Goal: Navigation & Orientation: Find specific page/section

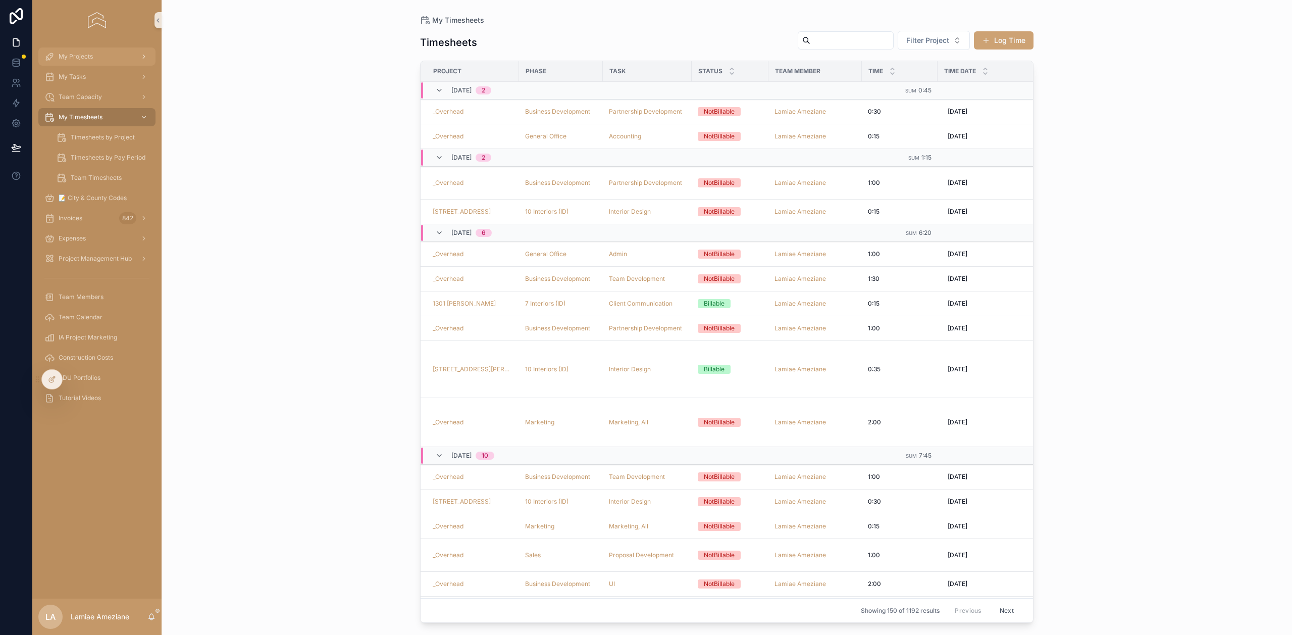
click at [83, 55] on span "My Projects" at bounding box center [76, 57] width 34 height 8
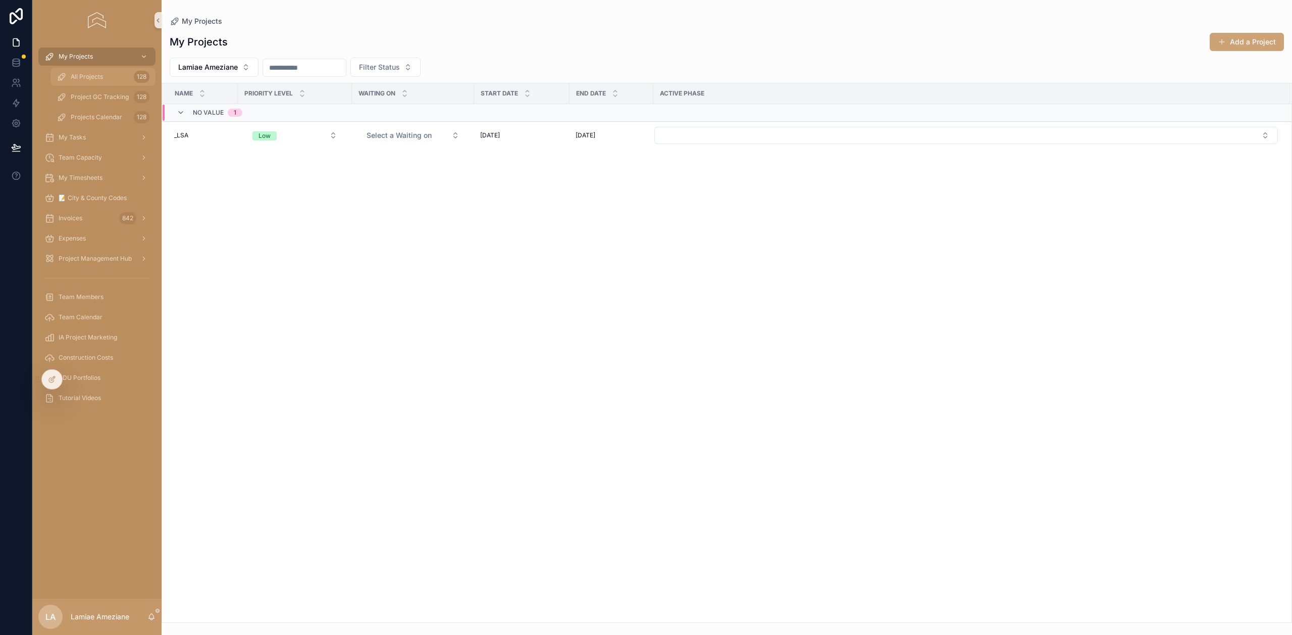
click at [88, 82] on div "All Projects 128" at bounding box center [103, 77] width 93 height 16
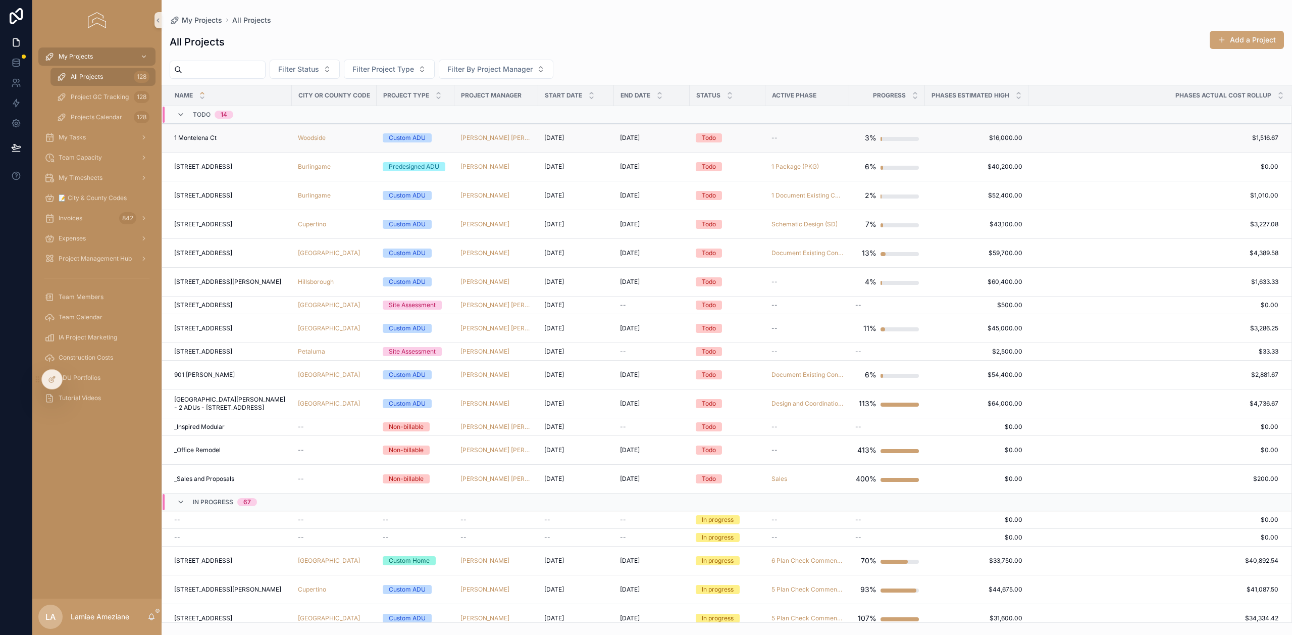
click at [246, 139] on div "[STREET_ADDRESS]" at bounding box center [230, 138] width 112 height 8
